Goal: Information Seeking & Learning: Learn about a topic

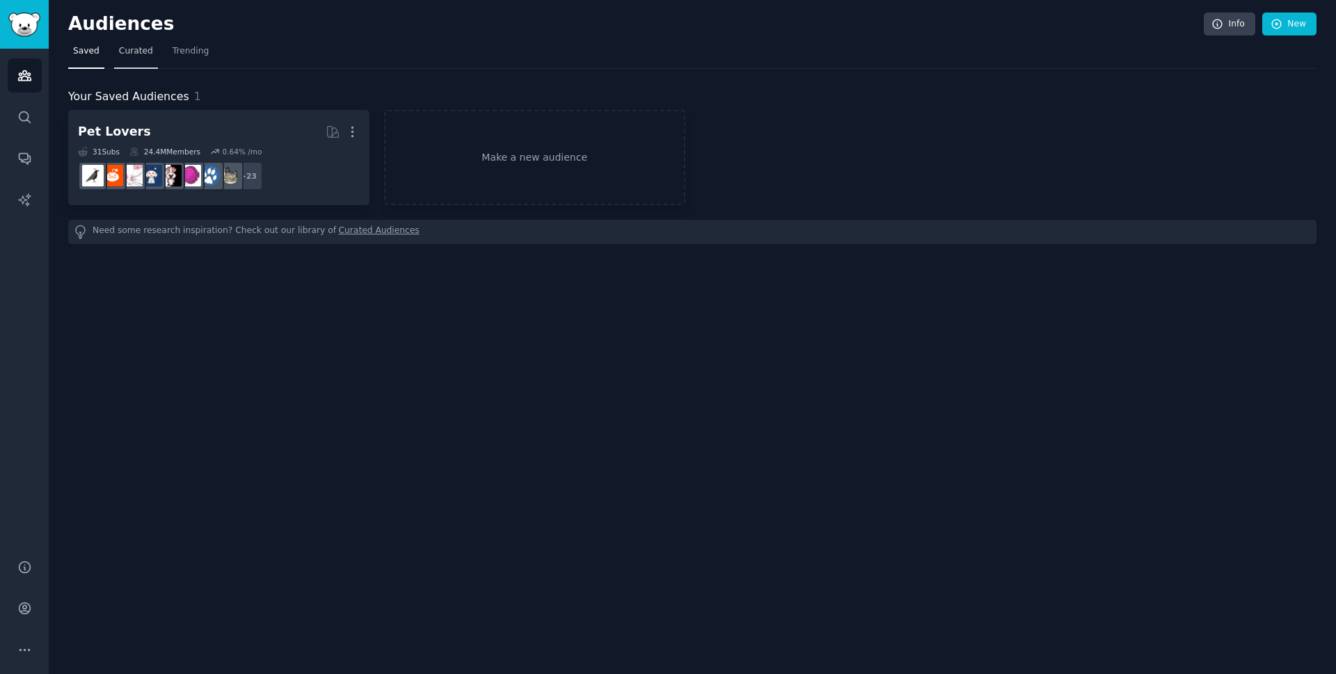
click at [133, 61] on link "Curated" at bounding box center [136, 54] width 44 height 29
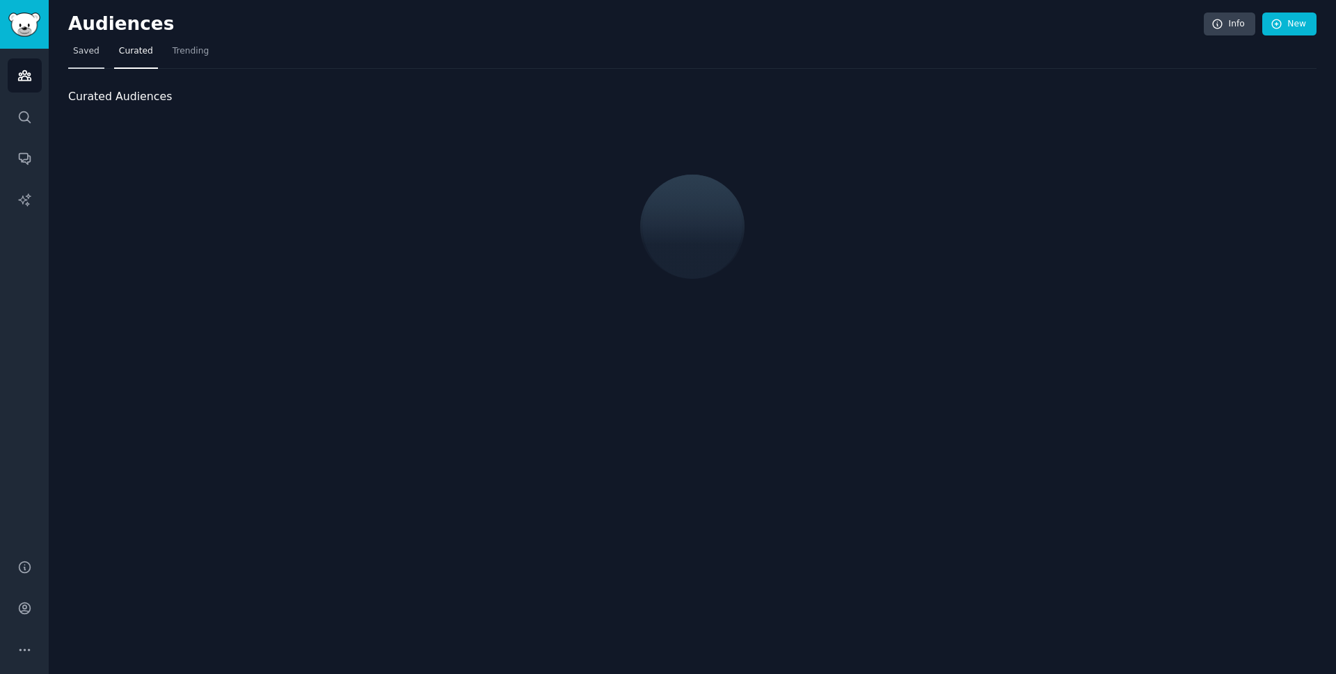
click at [79, 56] on span "Saved" at bounding box center [86, 51] width 26 height 13
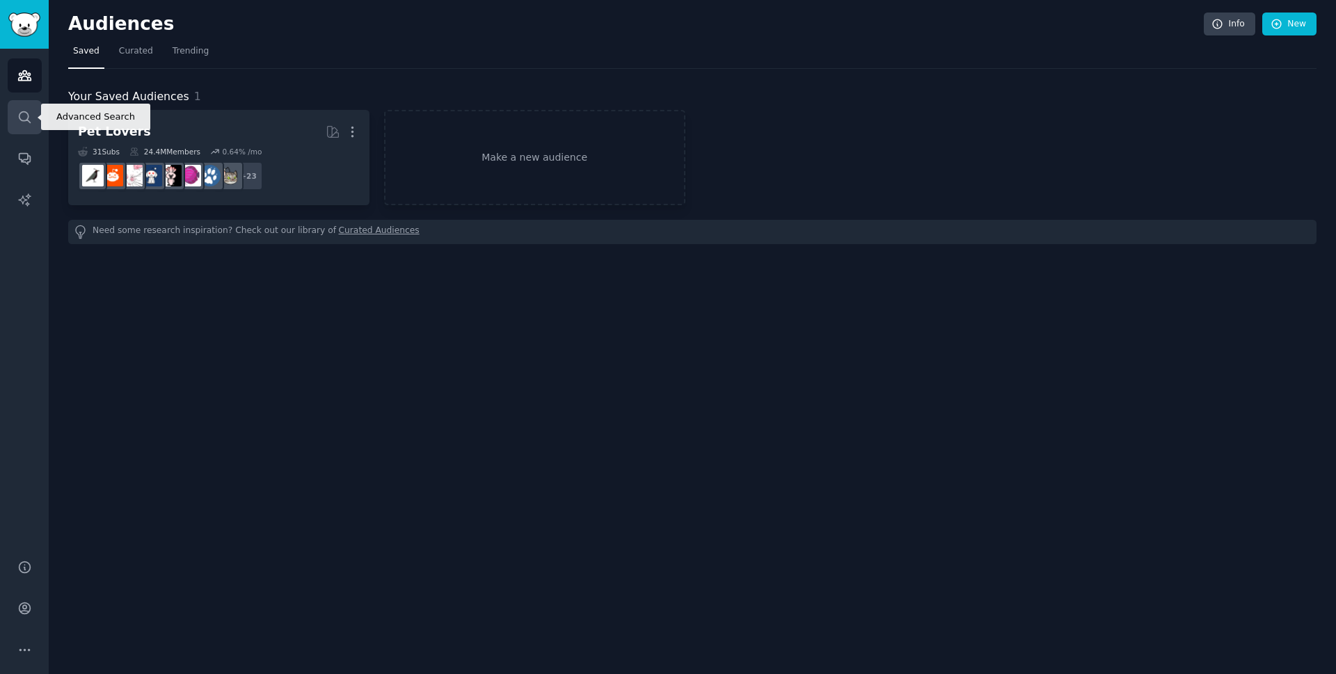
click at [41, 118] on link "Search" at bounding box center [25, 117] width 34 height 34
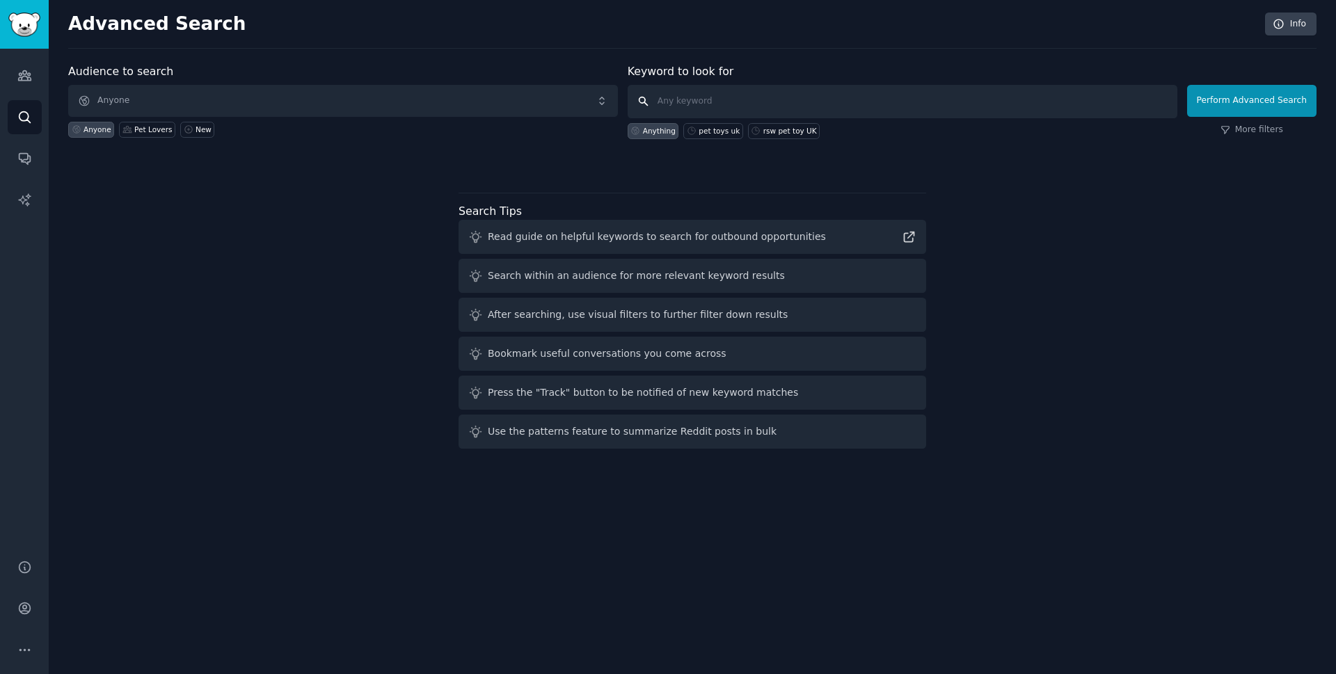
click at [752, 101] on input "text" at bounding box center [903, 101] width 550 height 33
click at [727, 127] on div "pet toys uk" at bounding box center [719, 131] width 41 height 10
type input "pet toys uk"
click at [1259, 112] on button "Perform Advanced Search" at bounding box center [1251, 101] width 129 height 32
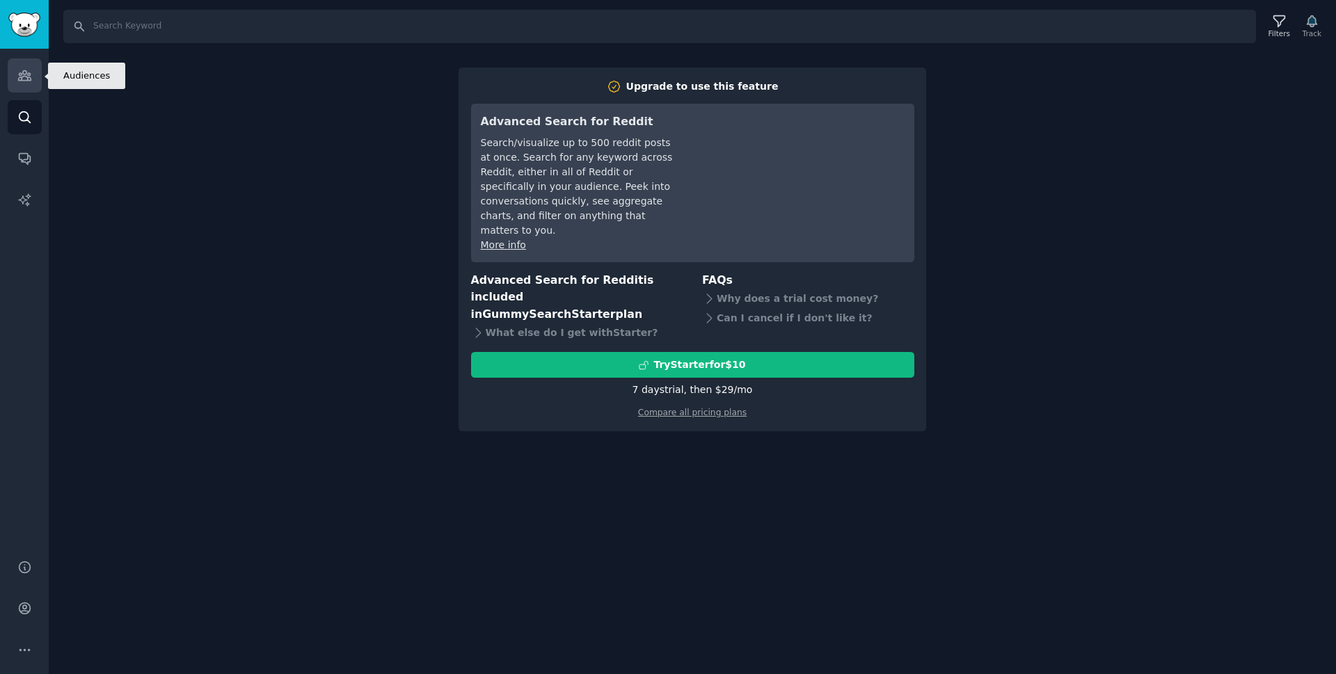
click at [40, 84] on link "Audiences" at bounding box center [25, 75] width 34 height 34
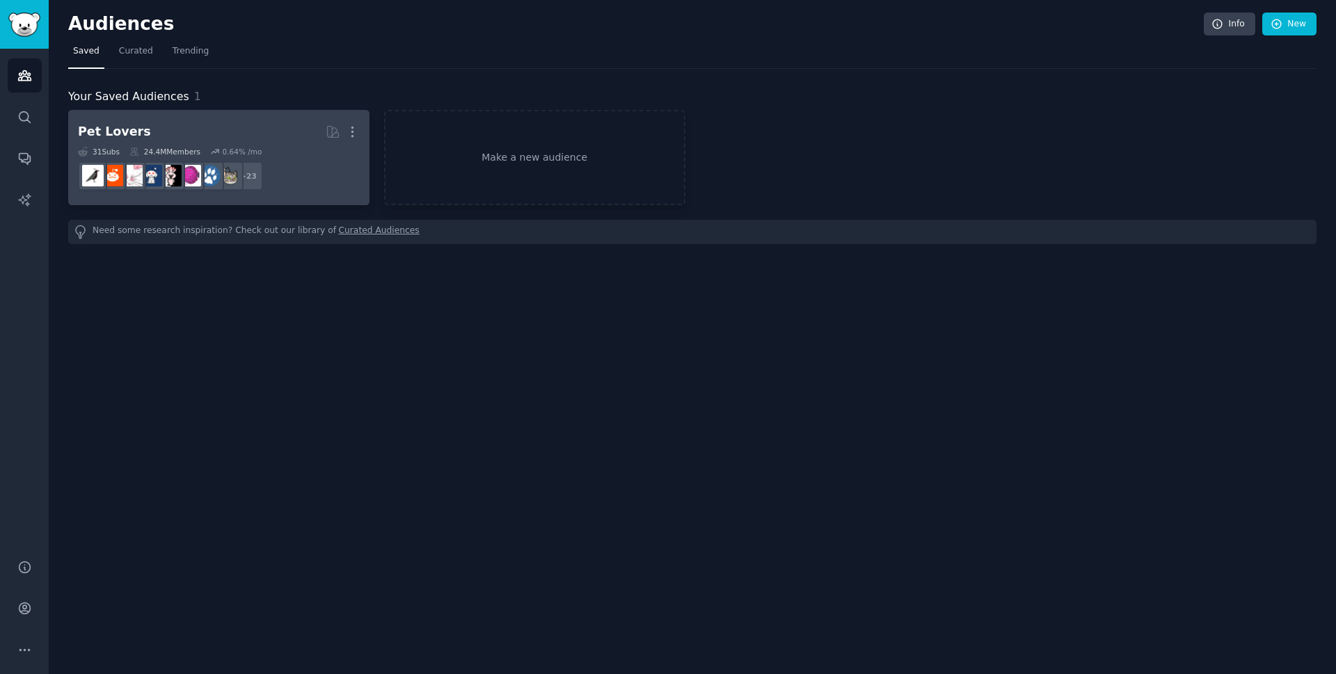
click at [205, 134] on h2 "Pet Lovers More" at bounding box center [219, 132] width 282 height 24
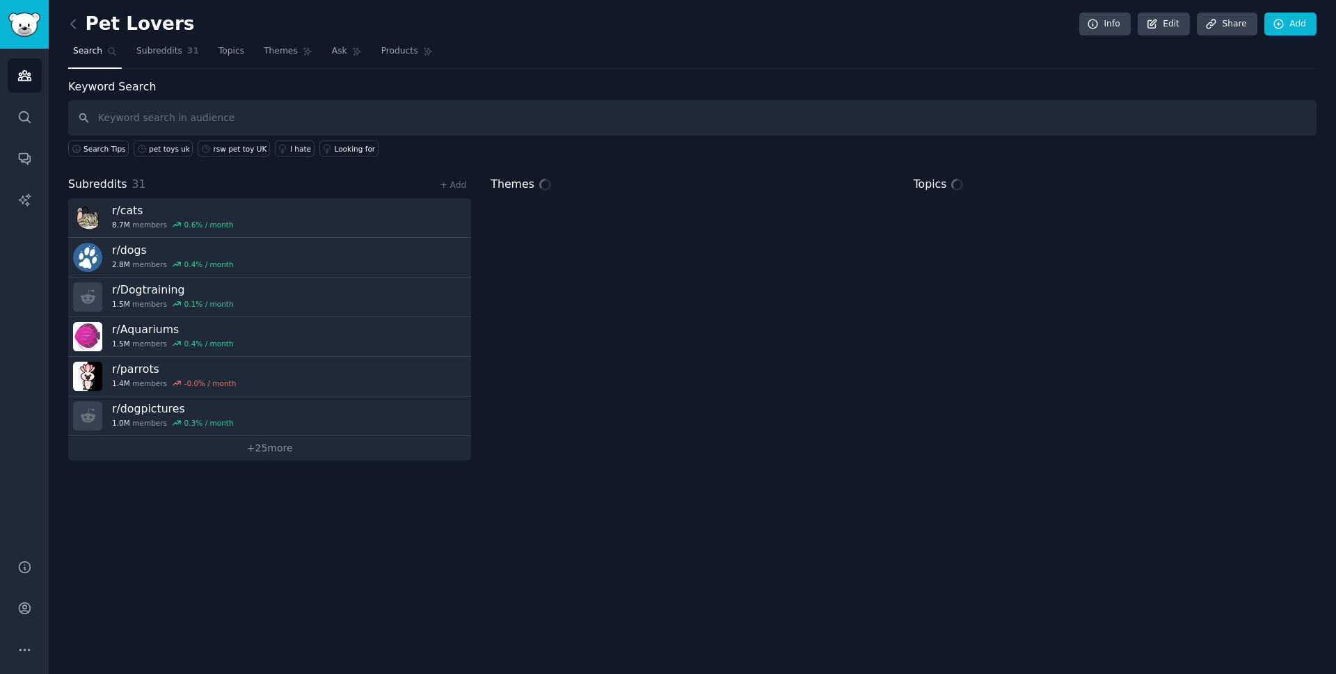
click at [173, 116] on input "text" at bounding box center [692, 117] width 1249 height 35
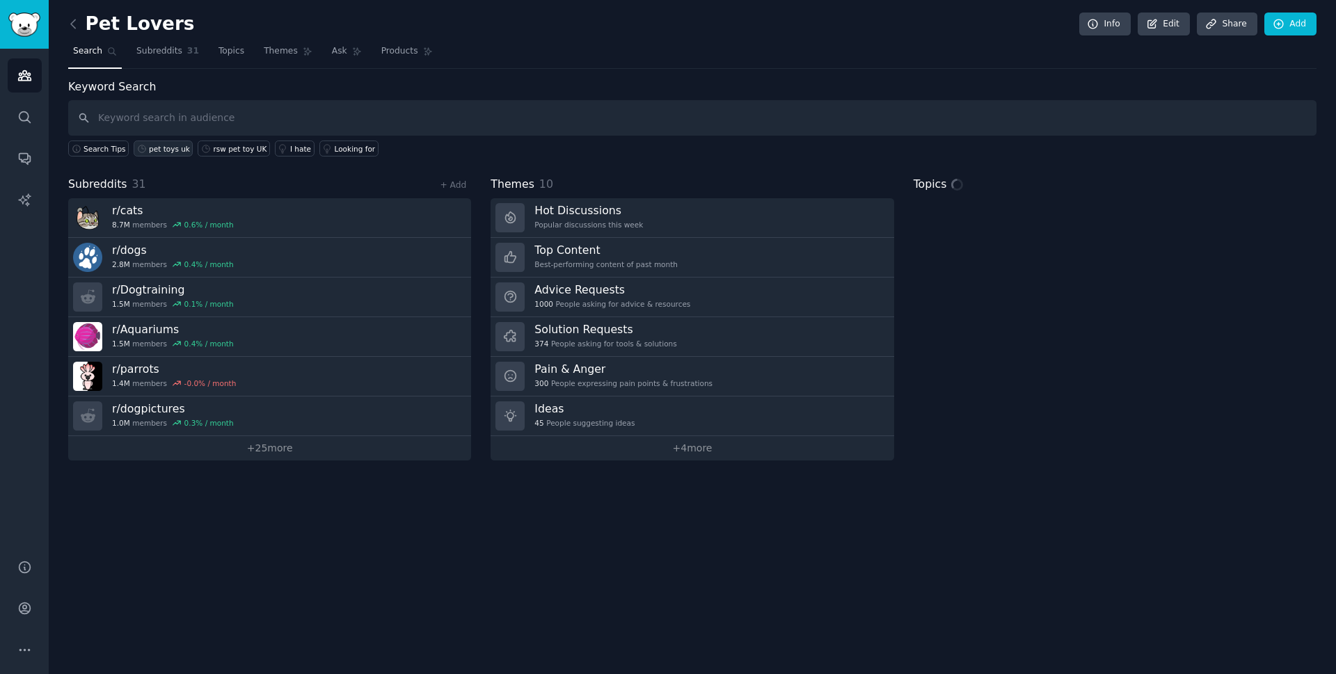
click at [157, 152] on div "pet toys uk" at bounding box center [169, 149] width 41 height 10
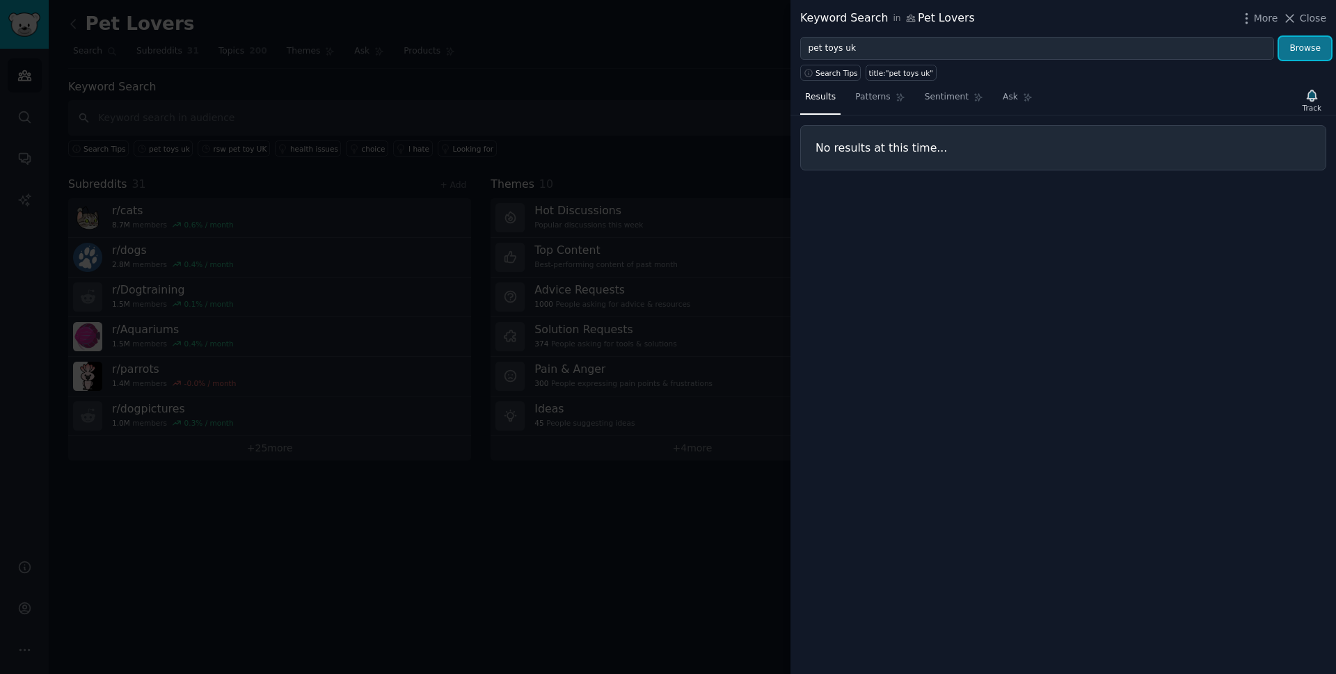
click at [1310, 56] on button "Browse" at bounding box center [1305, 49] width 52 height 24
click at [874, 95] on span "Patterns" at bounding box center [872, 97] width 35 height 13
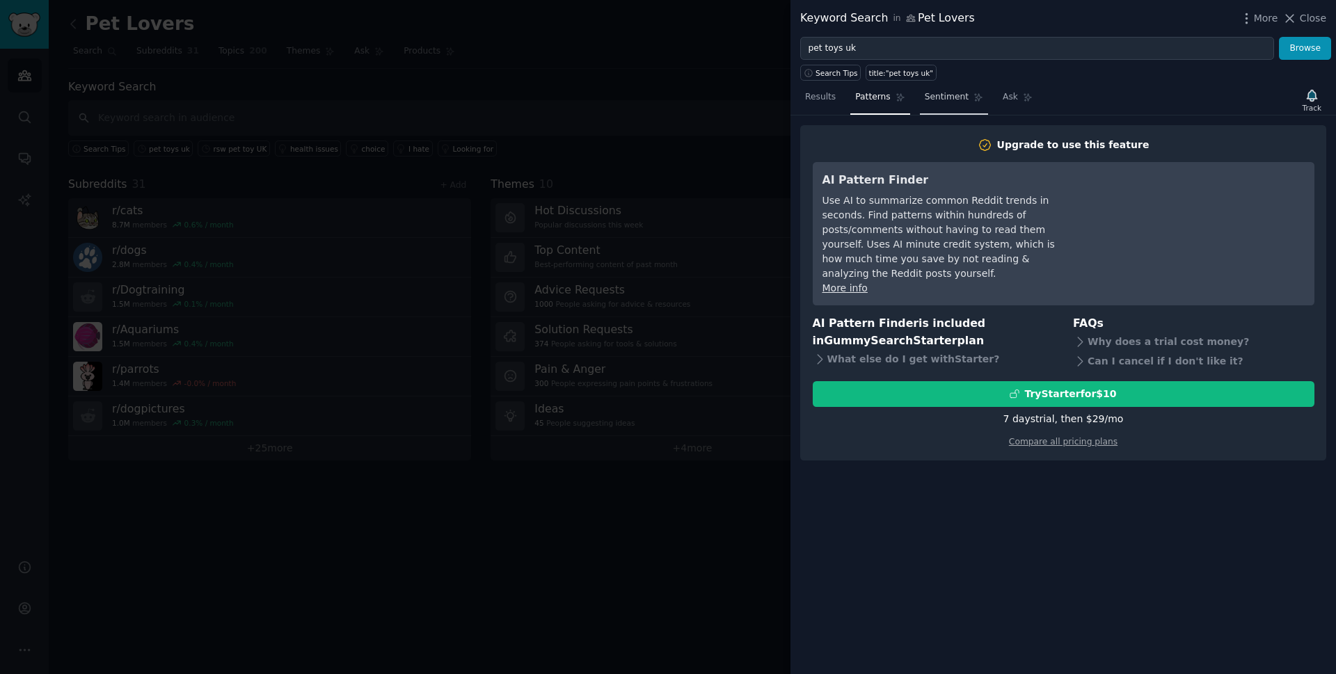
click at [959, 104] on link "Sentiment" at bounding box center [954, 100] width 68 height 29
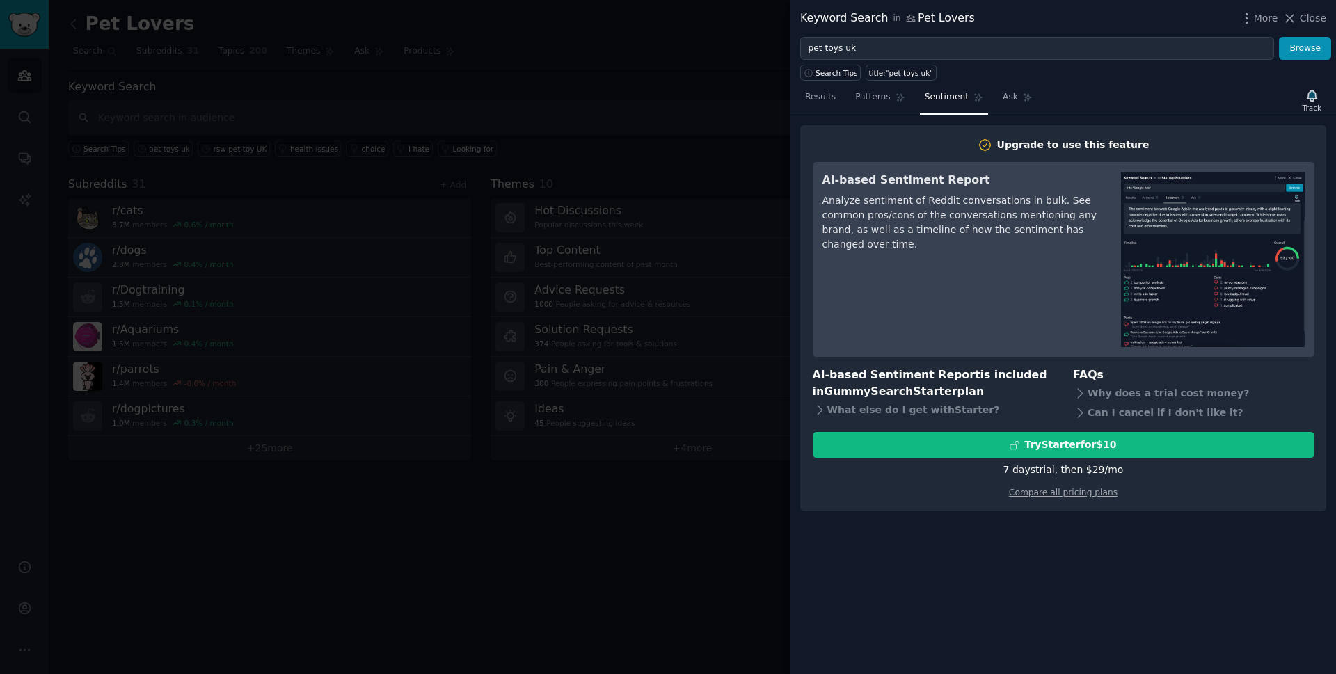
click at [1040, 97] on div "Results Patterns Sentiment Ask Track" at bounding box center [1064, 101] width 546 height 30
click at [1015, 97] on link "Ask" at bounding box center [1018, 100] width 40 height 29
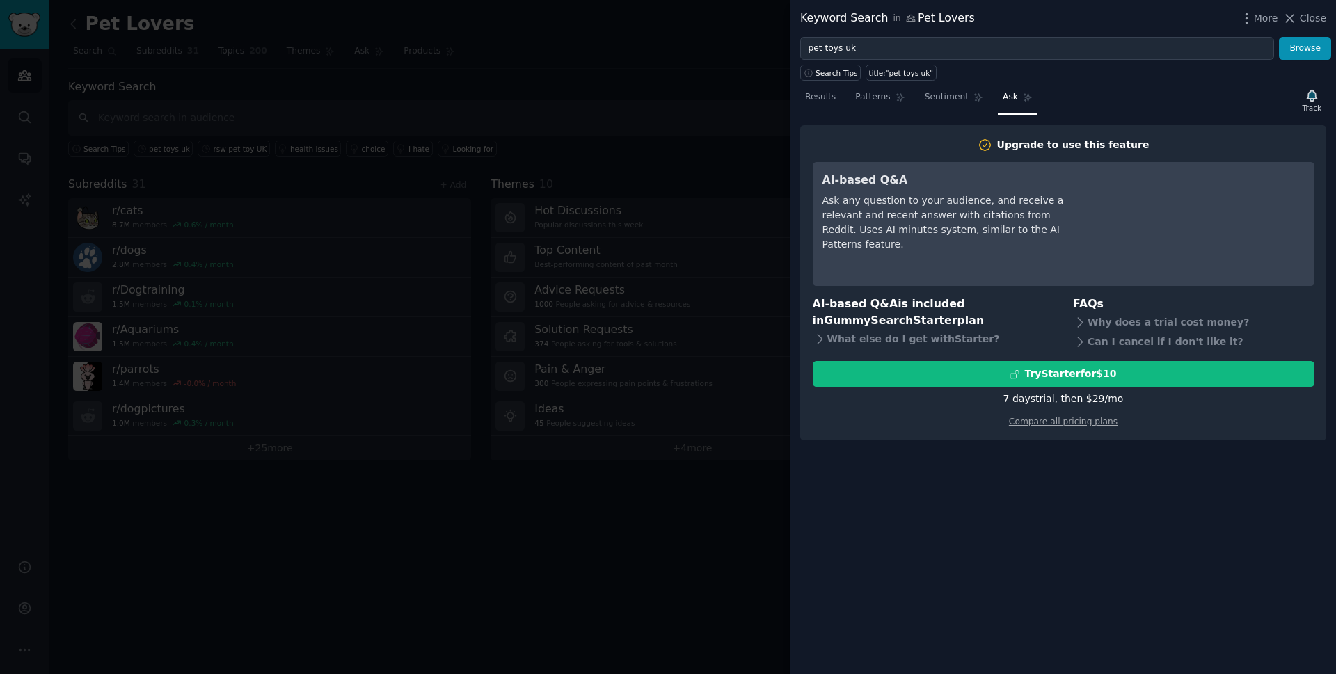
click at [447, 168] on div at bounding box center [668, 337] width 1336 height 674
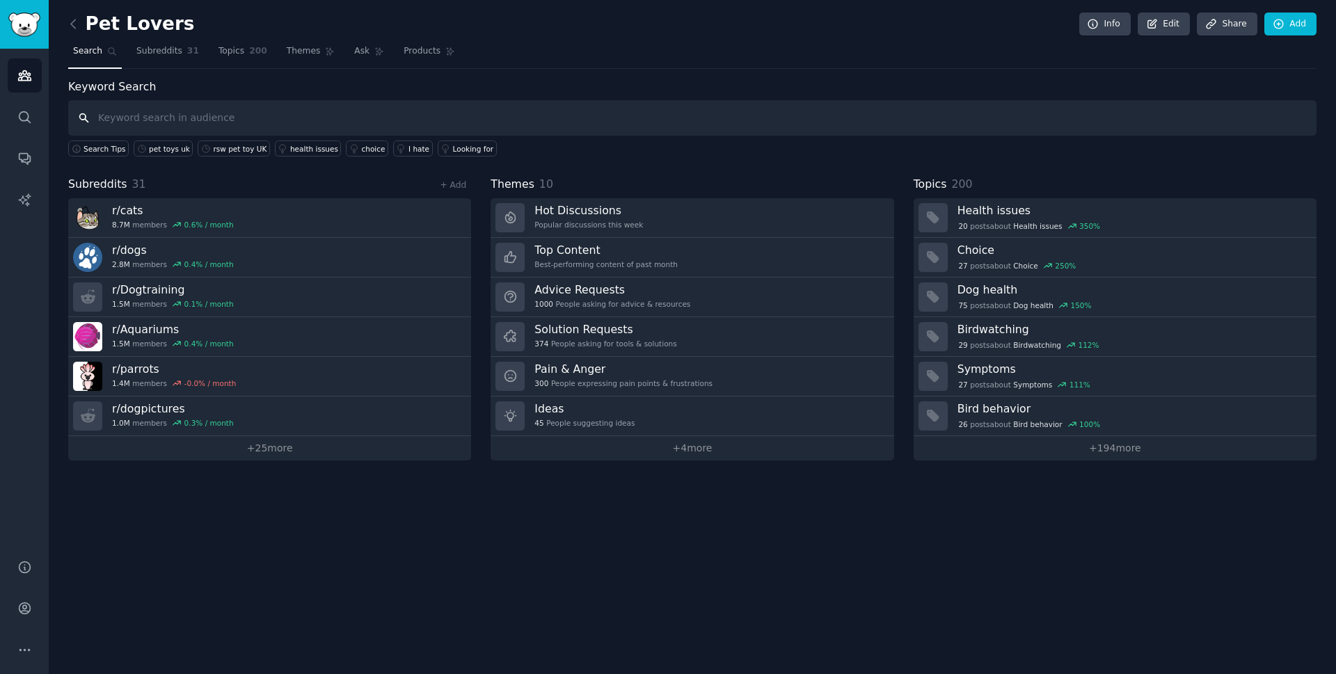
click at [365, 120] on input "text" at bounding box center [692, 117] width 1249 height 35
click at [136, 42] on link "Subreddits 31" at bounding box center [168, 54] width 72 height 29
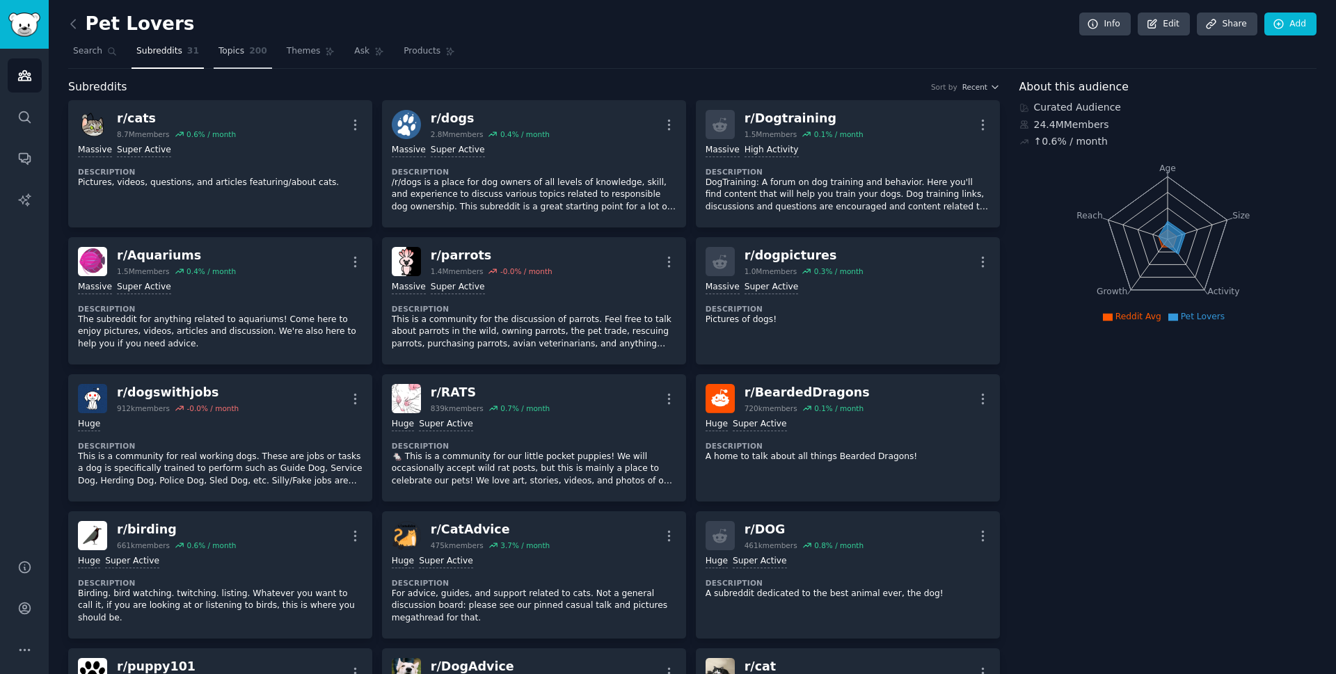
click at [249, 51] on span "200" at bounding box center [258, 51] width 18 height 13
click at [299, 53] on span "Themes" at bounding box center [304, 51] width 34 height 13
click at [374, 47] on icon at bounding box center [379, 52] width 10 height 10
